Goal: Transaction & Acquisition: Purchase product/service

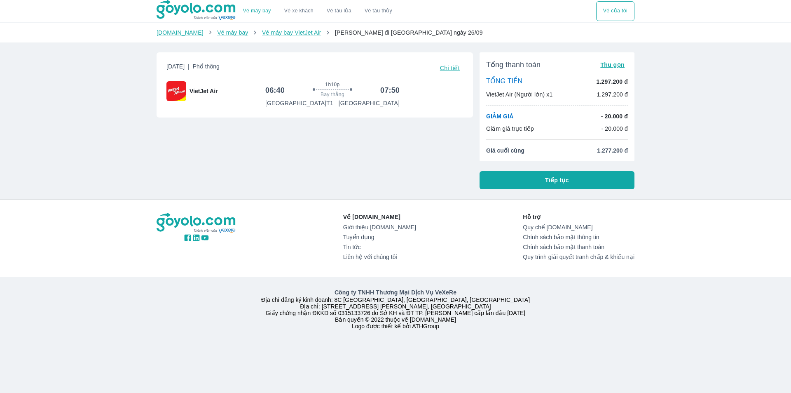
click at [544, 178] on button "Tiếp tục" at bounding box center [557, 180] width 155 height 18
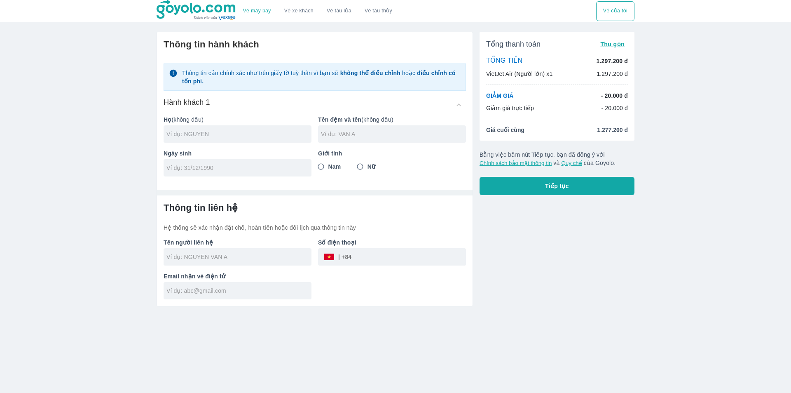
click at [231, 132] on input "text" at bounding box center [238, 134] width 145 height 8
type input "[PERSON_NAME]"
click at [360, 166] on input "Nữ" at bounding box center [360, 166] width 15 height 15
radio input "true"
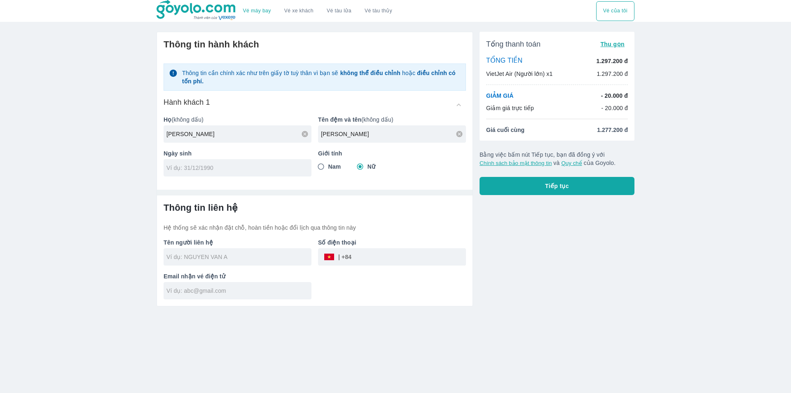
click at [197, 171] on input "tel" at bounding box center [234, 168] width 137 height 8
type input "[DATE]"
click at [227, 259] on input "text" at bounding box center [238, 257] width 145 height 8
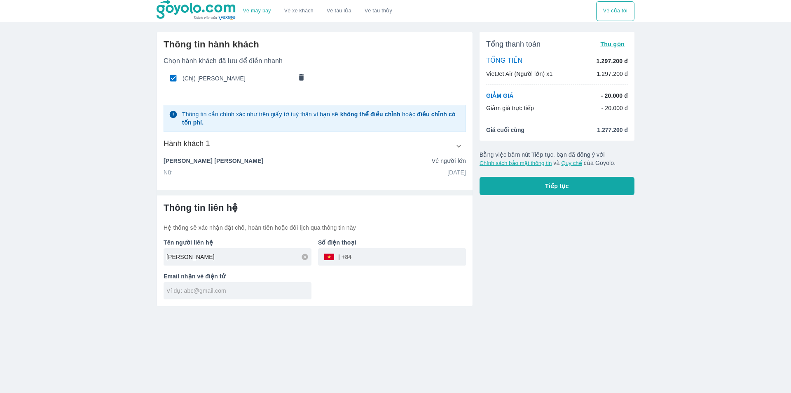
drag, startPoint x: 248, startPoint y: 253, endPoint x: 190, endPoint y: 248, distance: 57.9
click at [190, 248] on div "[PERSON_NAME]" at bounding box center [238, 256] width 148 height 17
type input "[PERSON_NAME]"
click at [363, 256] on input "tel" at bounding box center [408, 257] width 115 height 20
type input "0909265031"
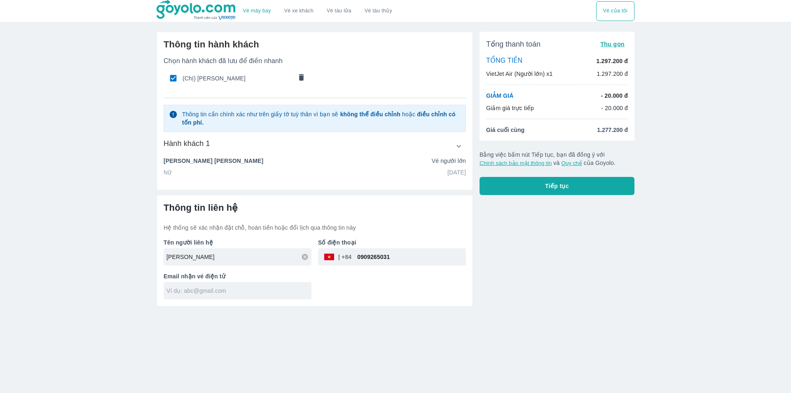
click at [253, 292] on input "text" at bounding box center [238, 290] width 145 height 8
type input "[EMAIL_ADDRESS][DOMAIN_NAME]"
click at [519, 190] on button "Tiếp tục" at bounding box center [557, 186] width 155 height 18
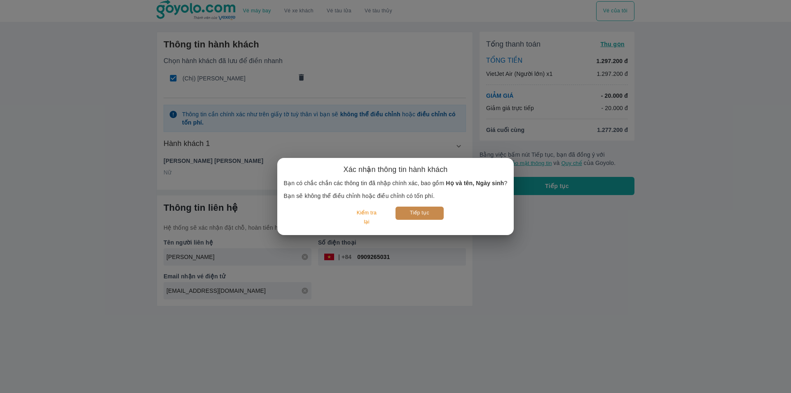
click at [419, 215] on button "Tiếp tục" at bounding box center [419, 212] width 48 height 13
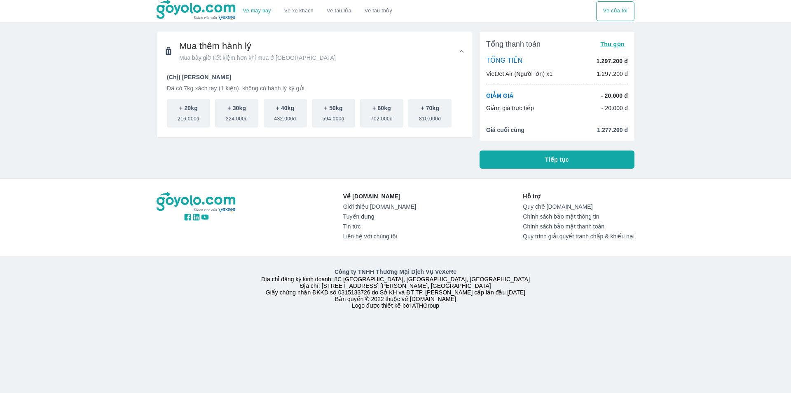
click at [569, 162] on button "Tiếp tục" at bounding box center [557, 159] width 155 height 18
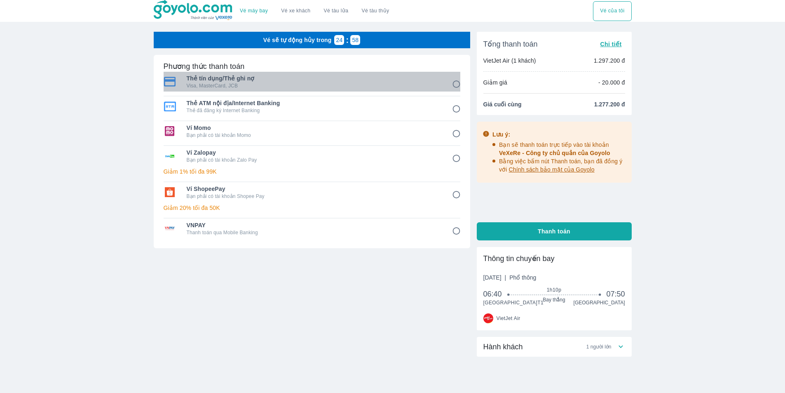
click at [273, 87] on p "Visa, MasterCard, JCB" at bounding box center [314, 85] width 254 height 7
radio input "true"
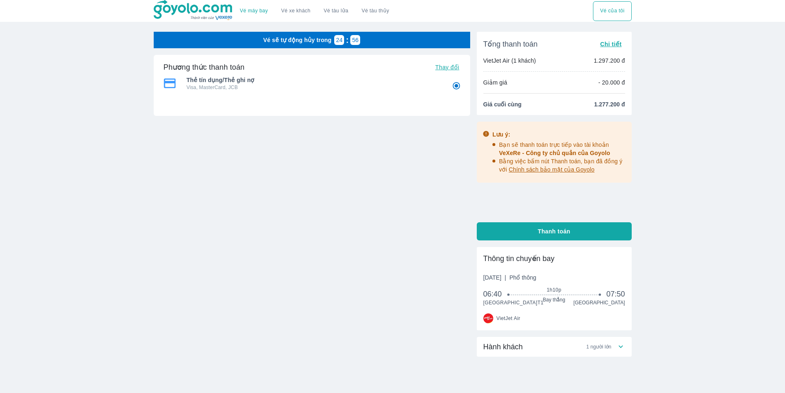
click at [301, 87] on p "Visa, MasterCard, JCB" at bounding box center [314, 87] width 254 height 7
click at [540, 232] on span "Thanh toán" at bounding box center [554, 231] width 33 height 8
radio input "false"
